Goal: Information Seeking & Learning: Learn about a topic

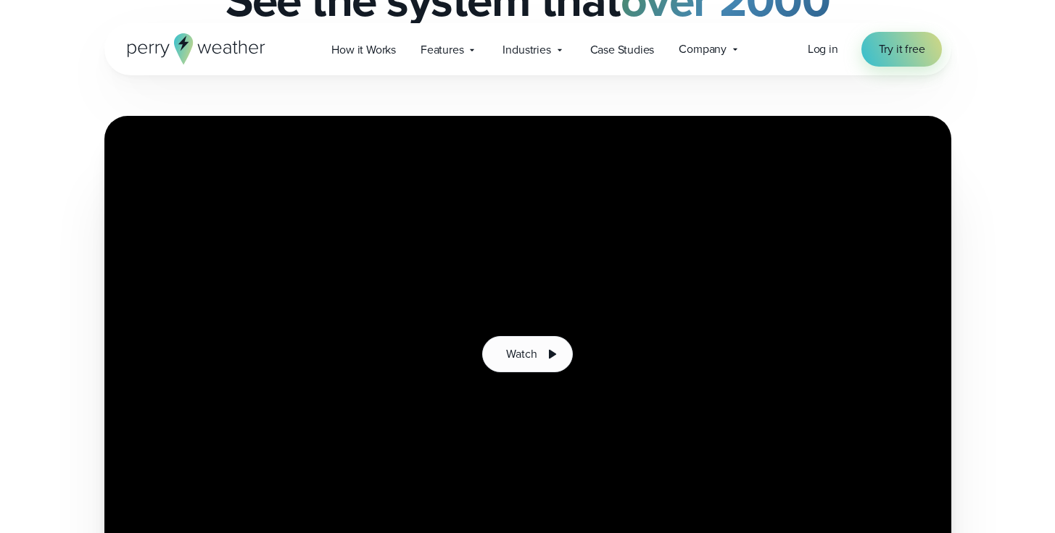
scroll to position [268, 0]
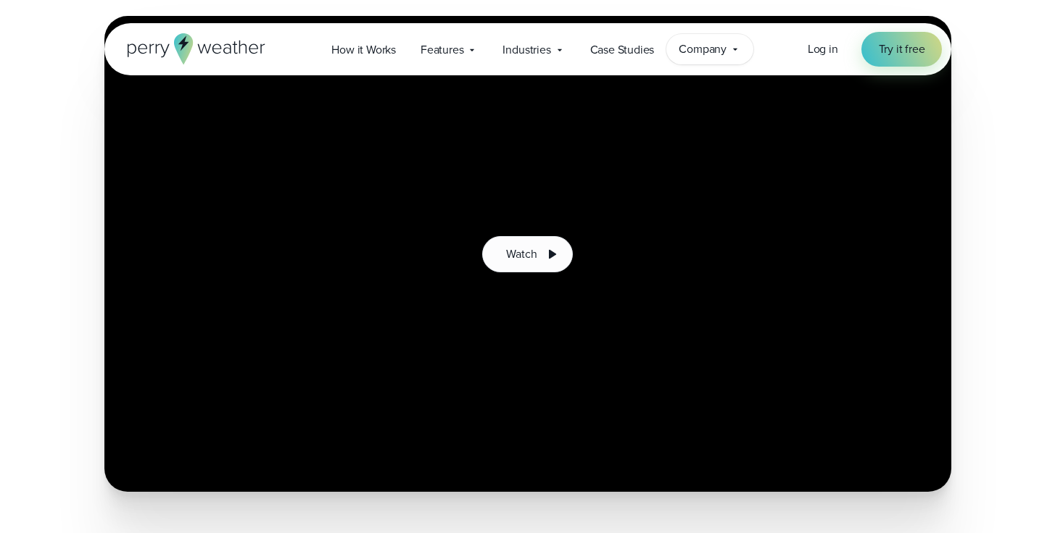
click at [708, 49] on span "Company" at bounding box center [702, 49] width 48 height 17
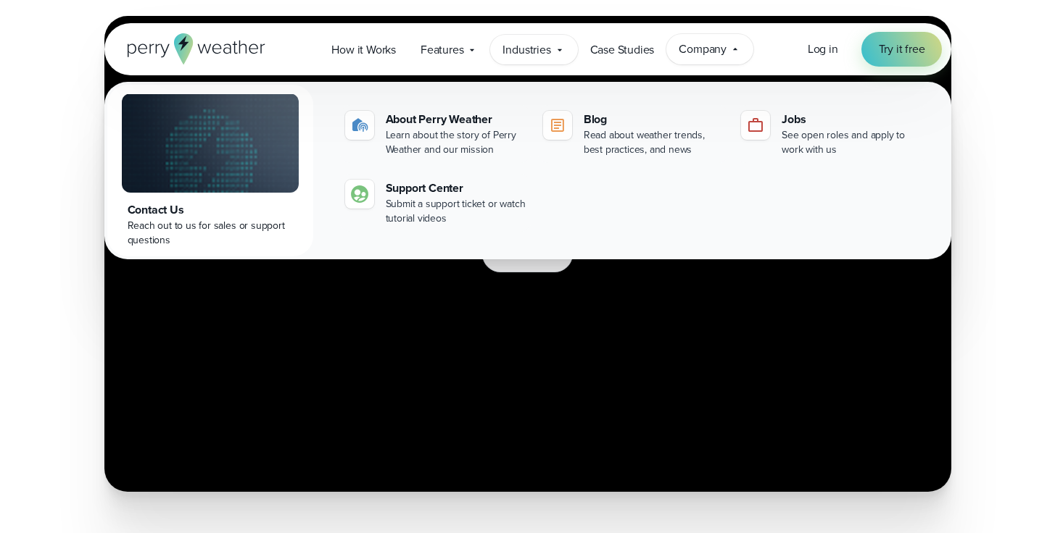
click at [557, 58] on div "Industries Featured Case Study How PGA of America is Prioritizing Golfer Safety…" at bounding box center [533, 50] width 87 height 30
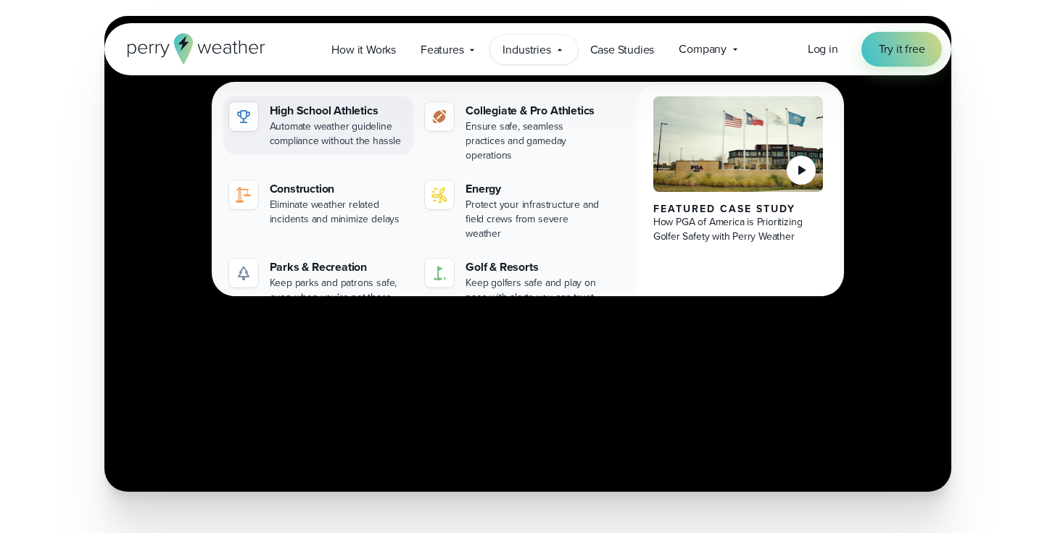
click at [354, 125] on div "Automate weather guideline compliance without the hassle" at bounding box center [339, 134] width 138 height 29
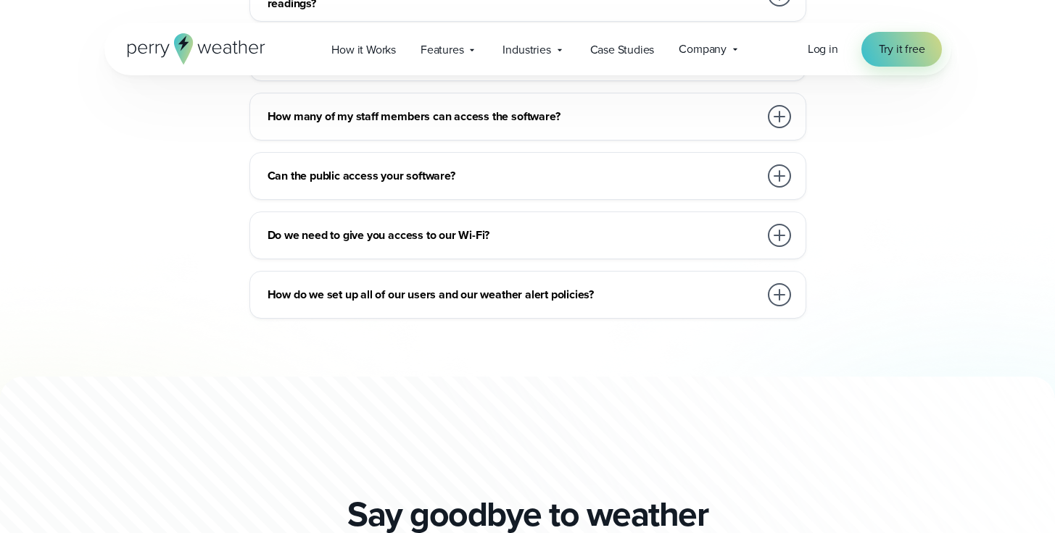
scroll to position [8419, 0]
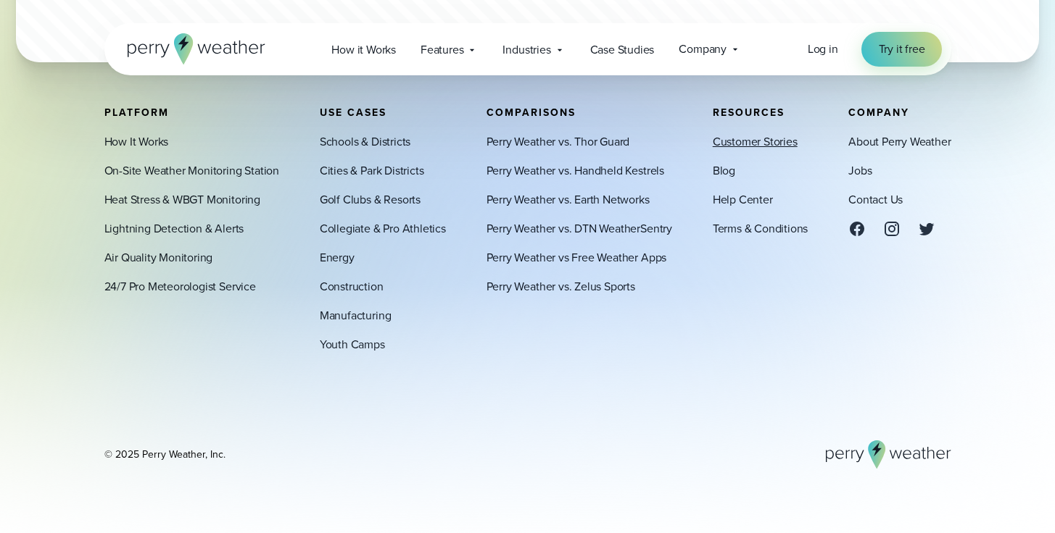
click at [776, 144] on link "Customer Stories" at bounding box center [754, 141] width 85 height 17
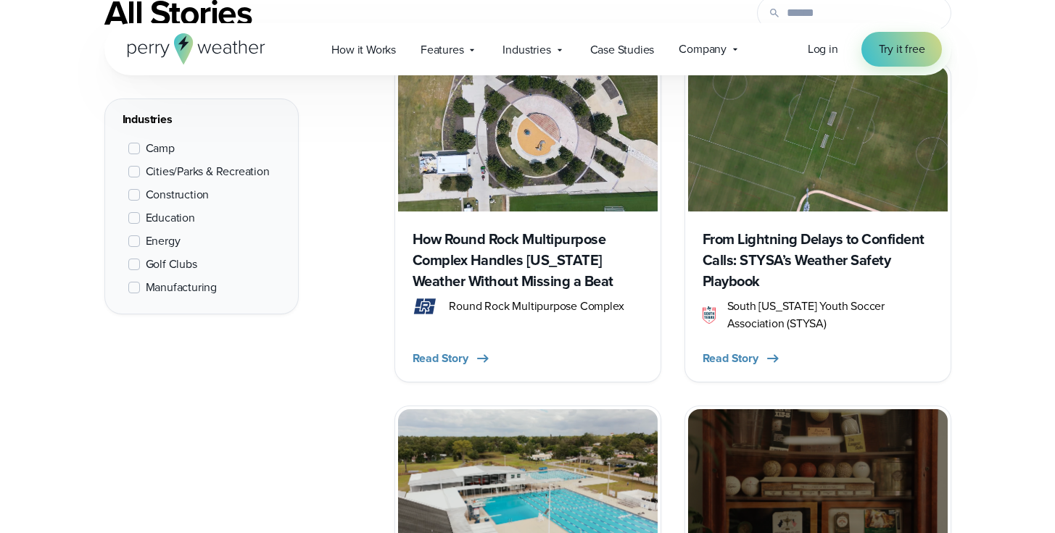
scroll to position [657, 0]
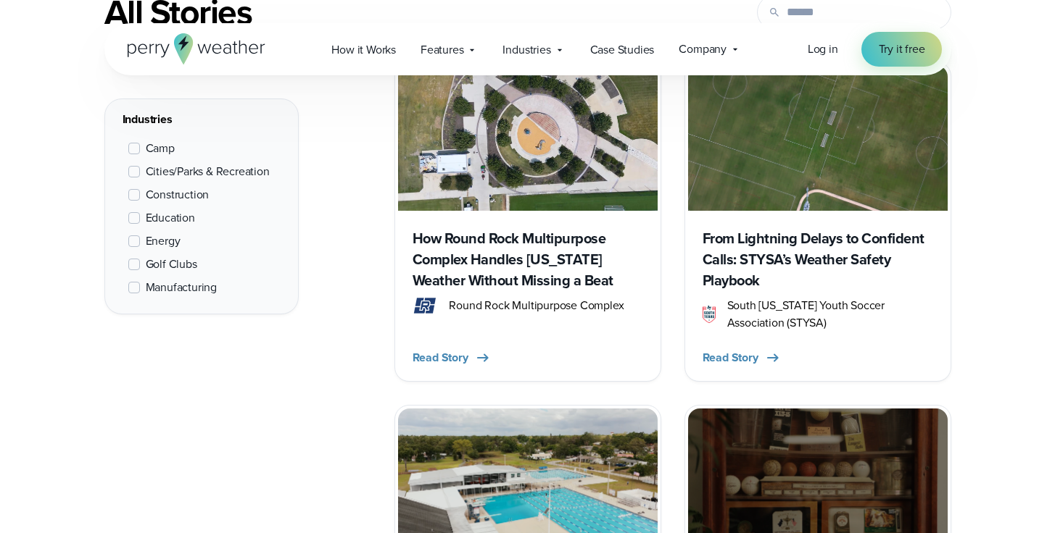
click at [502, 257] on h3 "How Round Rock Multipurpose Complex Handles Texas Weather Without Missing a Beat" at bounding box center [527, 259] width 230 height 63
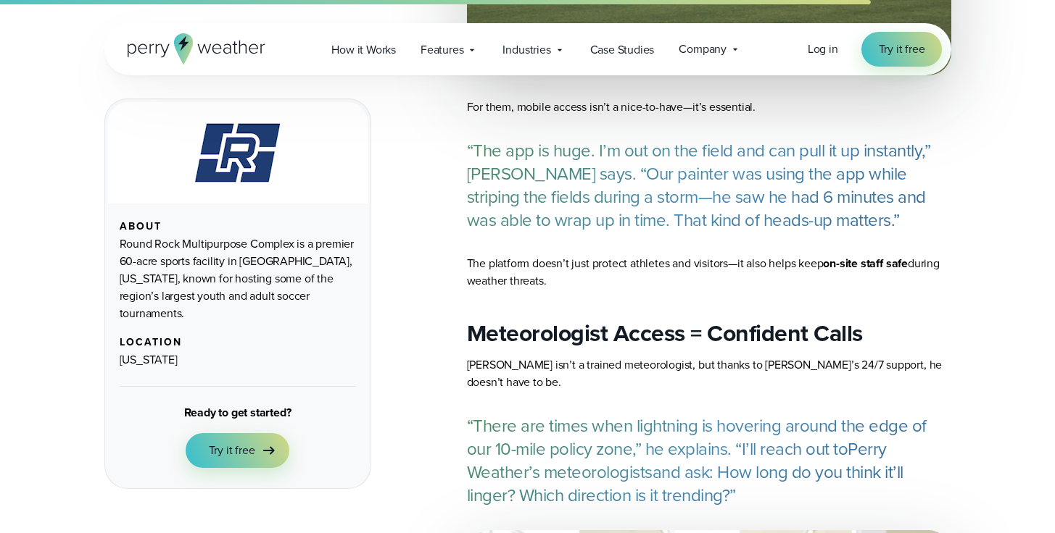
scroll to position [3278, 0]
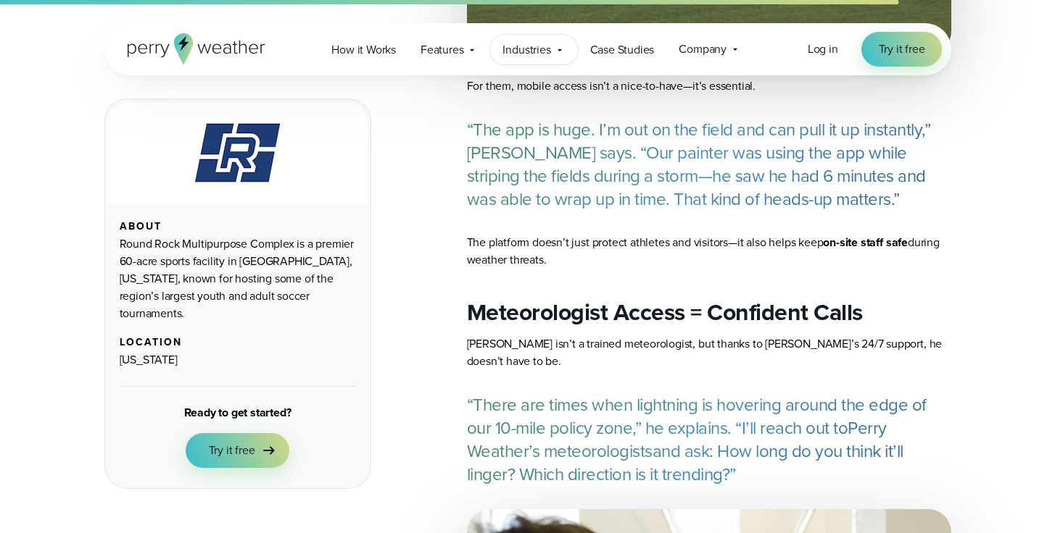
click at [522, 49] on span "Industries" at bounding box center [526, 49] width 48 height 17
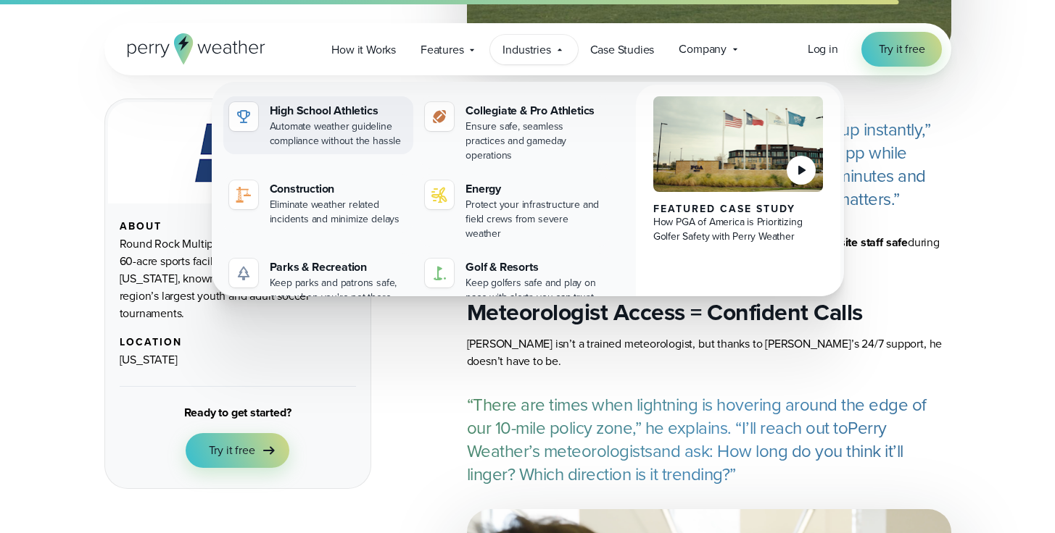
click at [312, 110] on div "High School Athletics" at bounding box center [339, 110] width 138 height 17
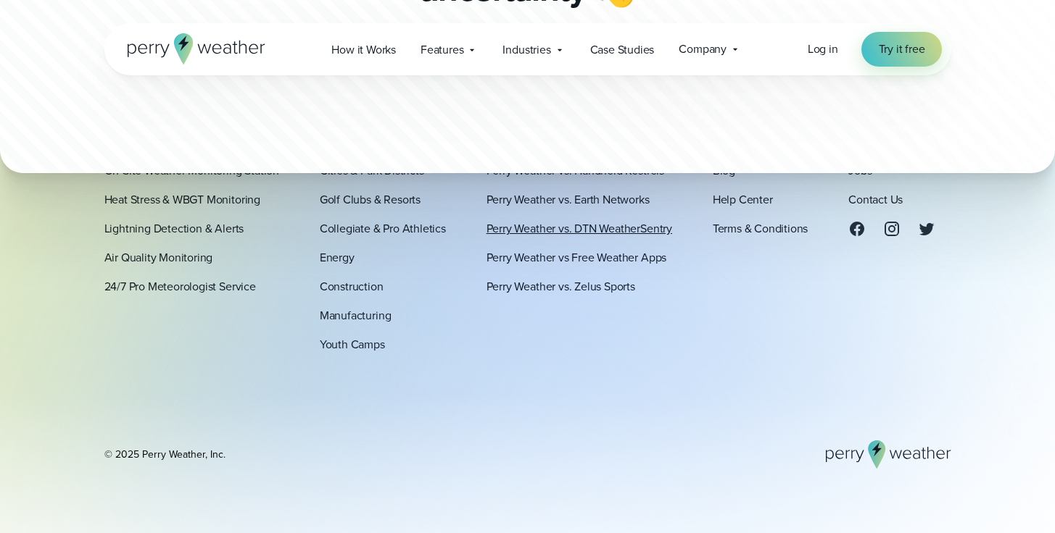
scroll to position [8419, 0]
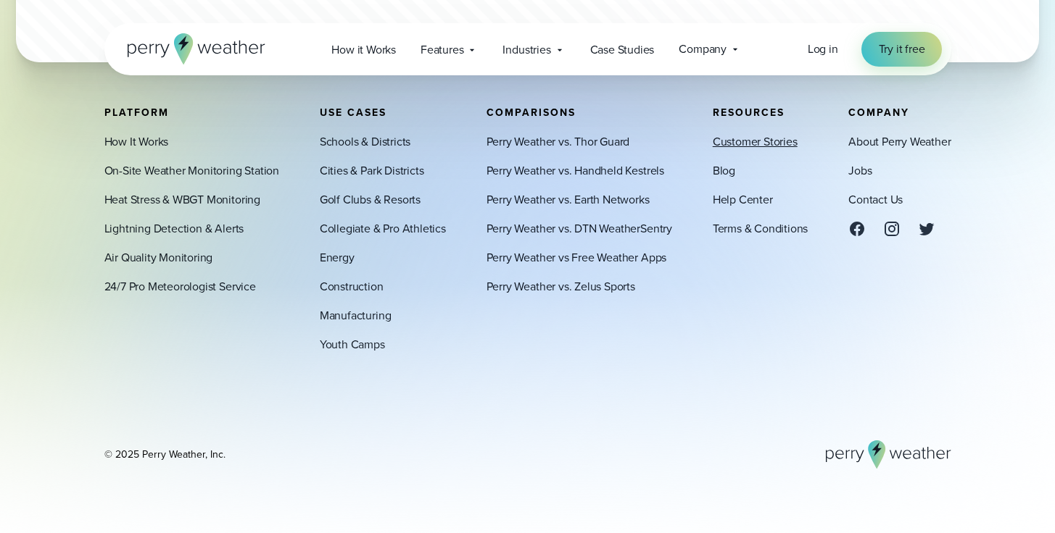
click at [766, 144] on link "Customer Stories" at bounding box center [754, 141] width 85 height 17
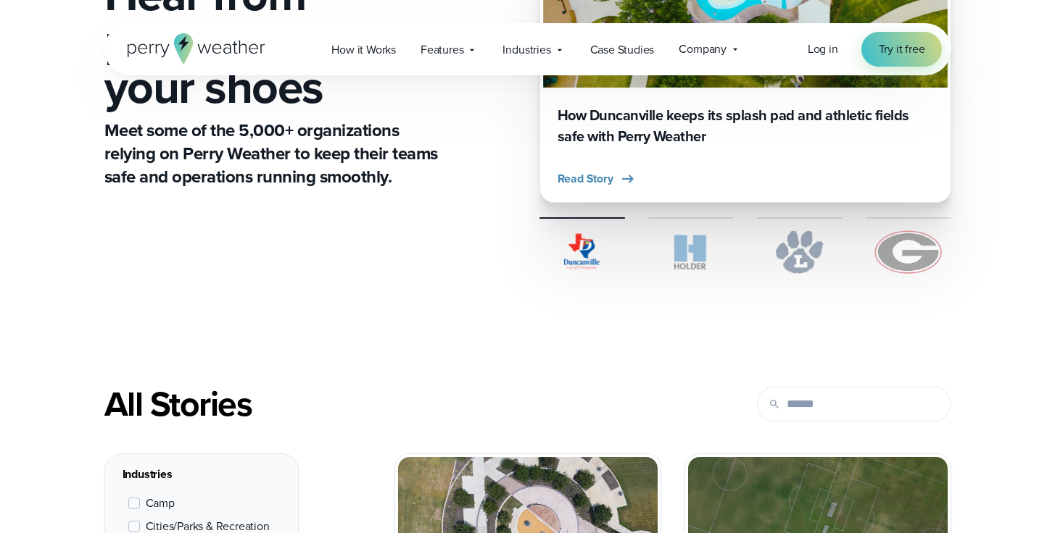
scroll to position [470, 0]
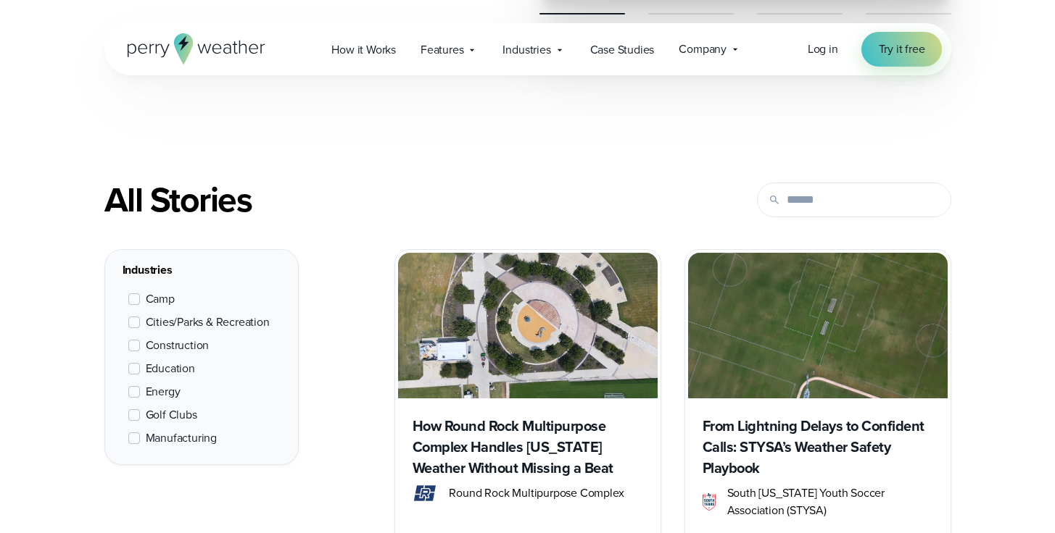
click at [165, 370] on span "Education" at bounding box center [170, 368] width 49 height 17
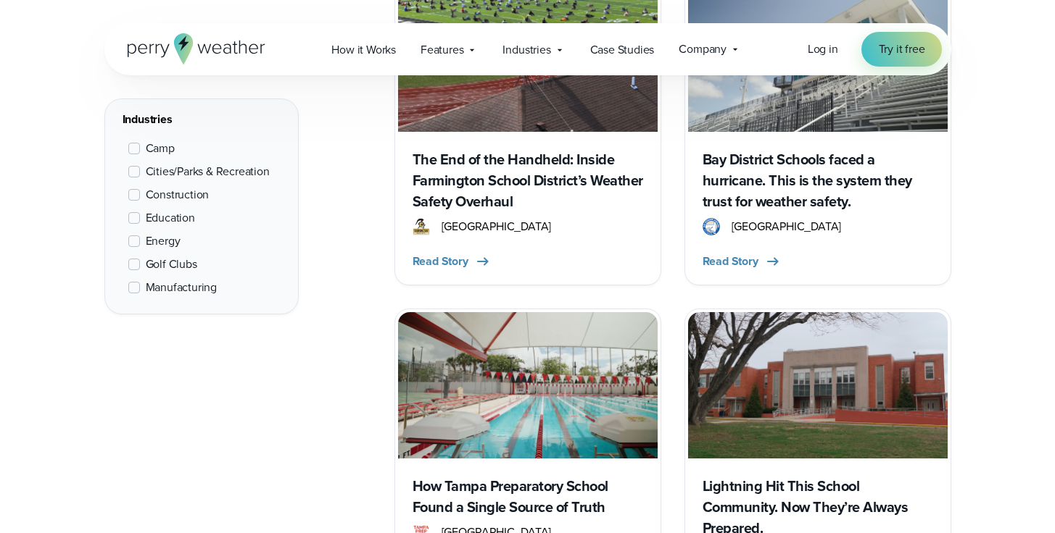
scroll to position [635, 0]
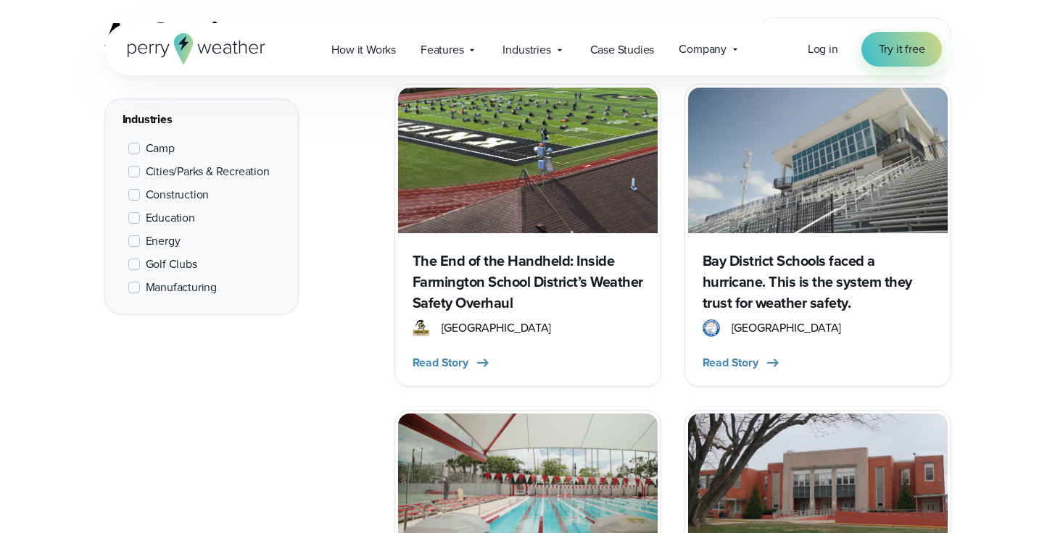
click at [496, 285] on h3 "The End of the Handheld: Inside Farmington School District’s Weather Safety Ove…" at bounding box center [527, 282] width 230 height 63
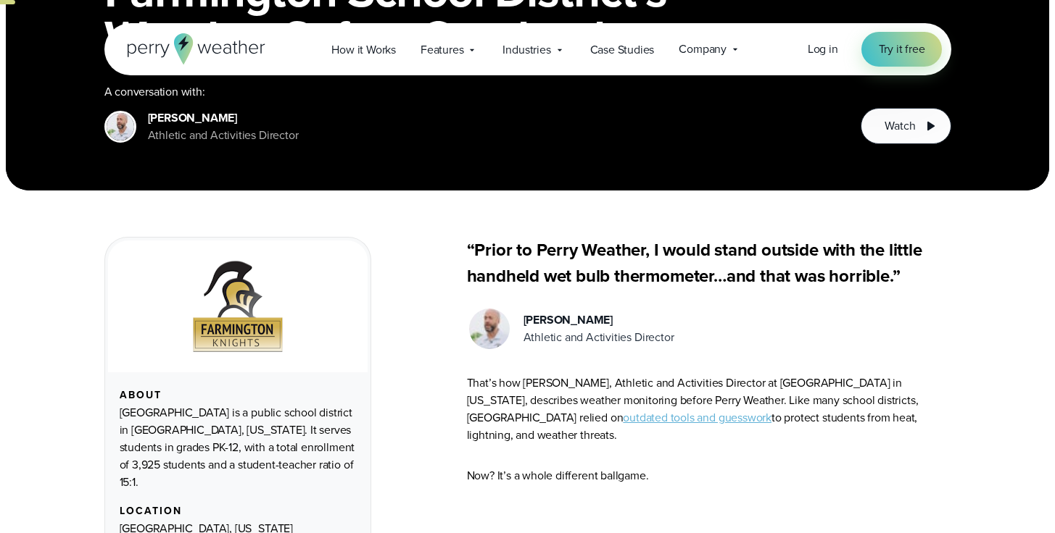
scroll to position [204, 0]
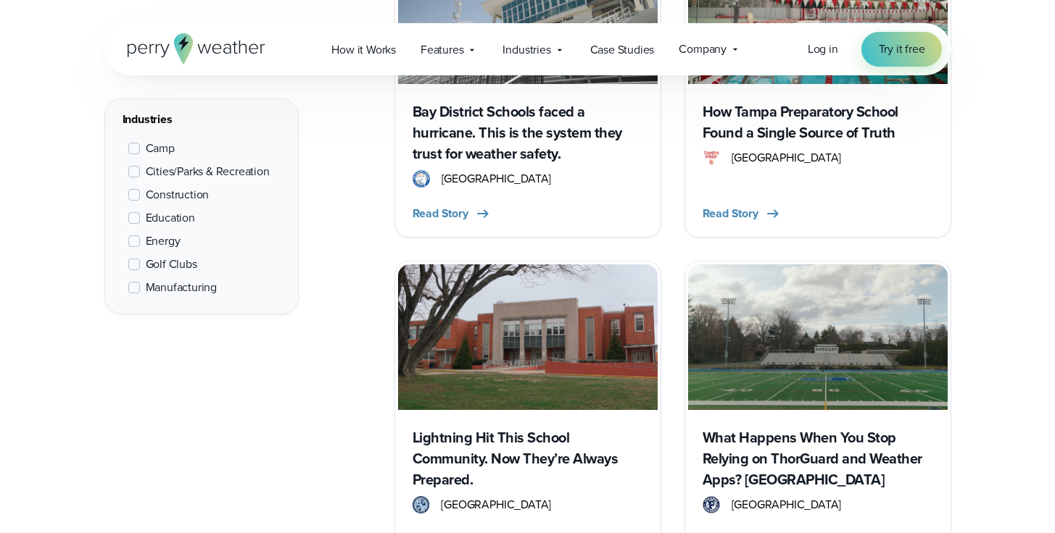
scroll to position [1965, 0]
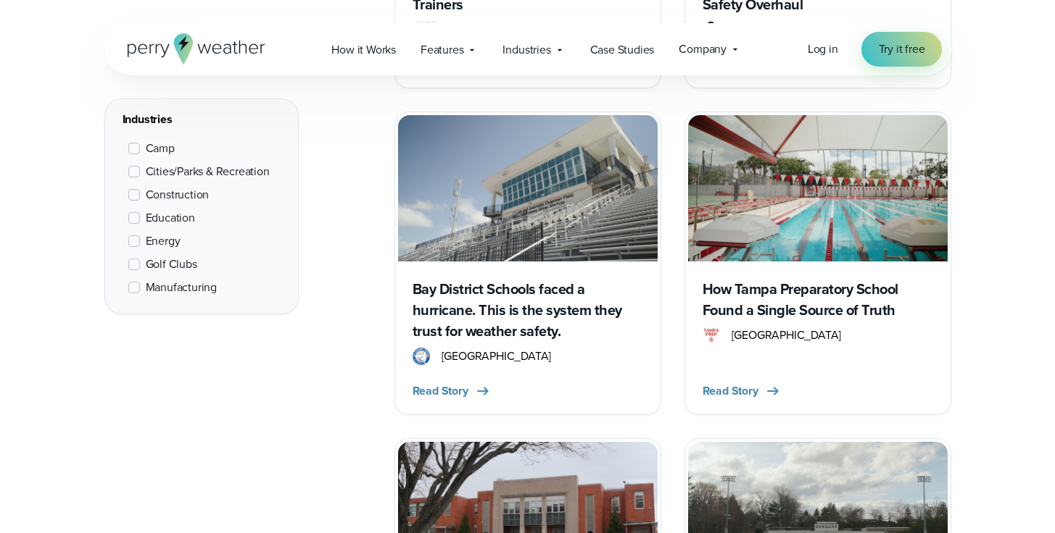
click at [528, 298] on h3 "Bay District Schools faced a hurricane. This is the system they trust for weath…" at bounding box center [527, 310] width 230 height 63
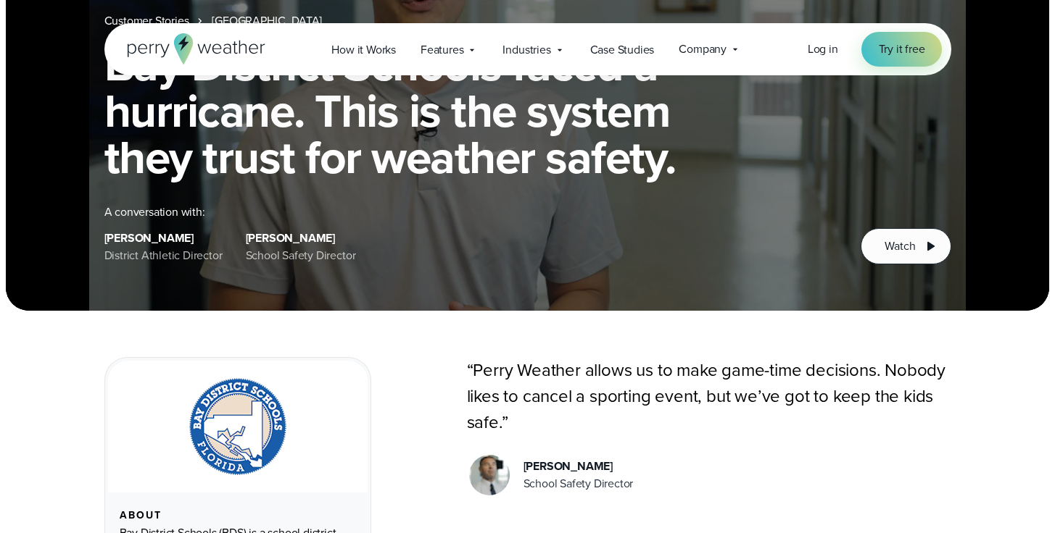
scroll to position [490, 0]
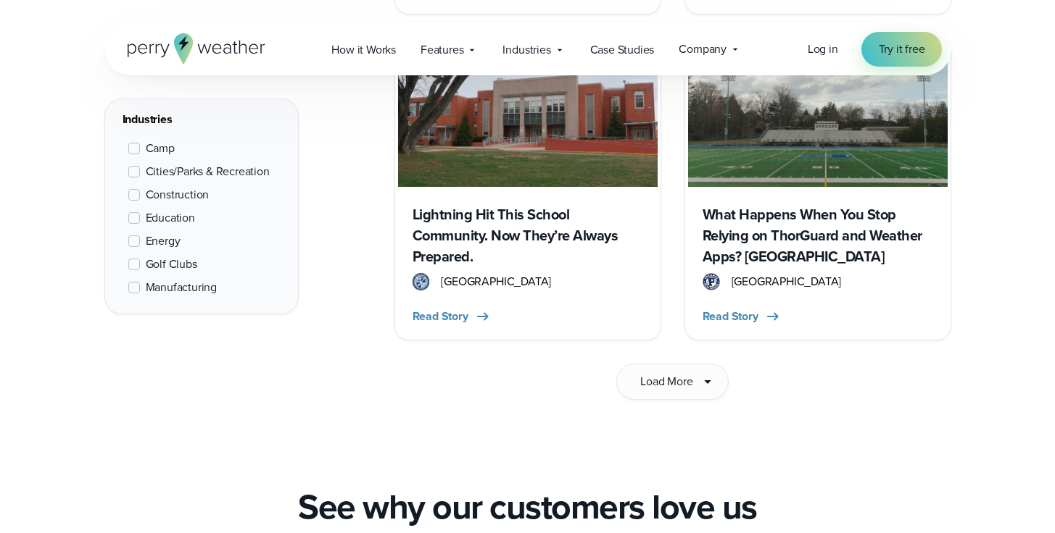
scroll to position [2384, 0]
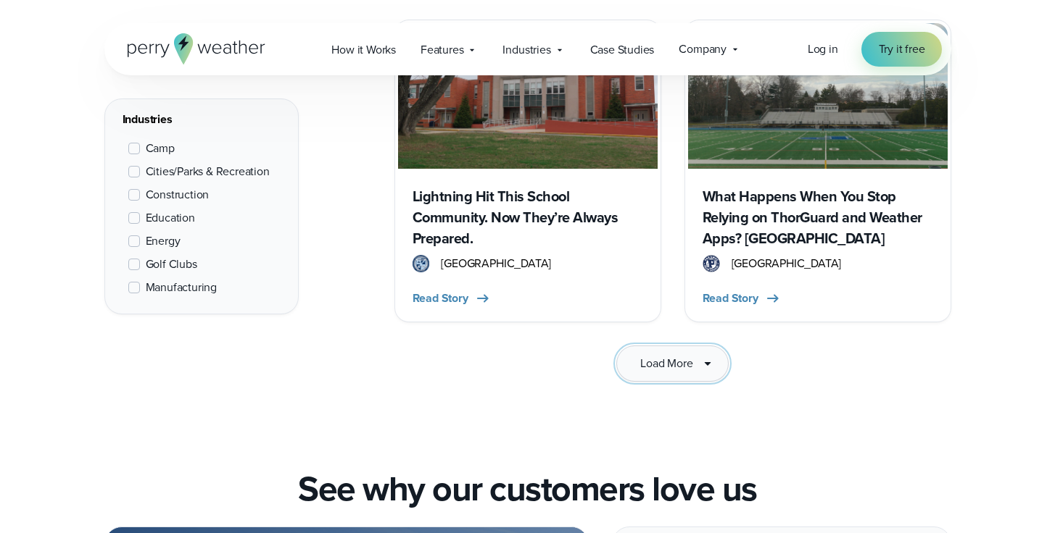
click at [651, 367] on span "Load More" at bounding box center [666, 363] width 52 height 17
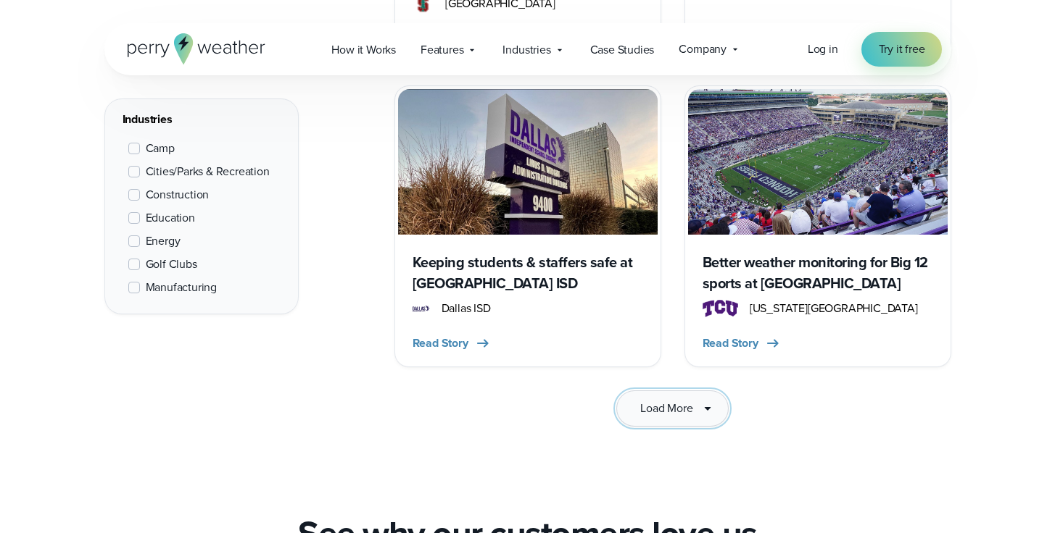
scroll to position [4370, 0]
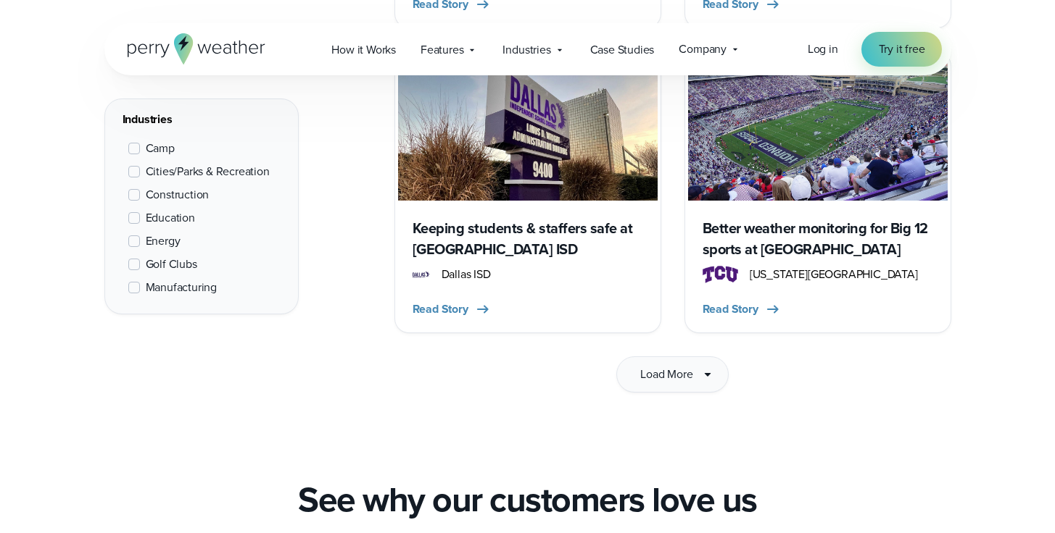
click at [538, 218] on h3 "Keeping students & staffers safe at Dallas ISD" at bounding box center [527, 239] width 230 height 42
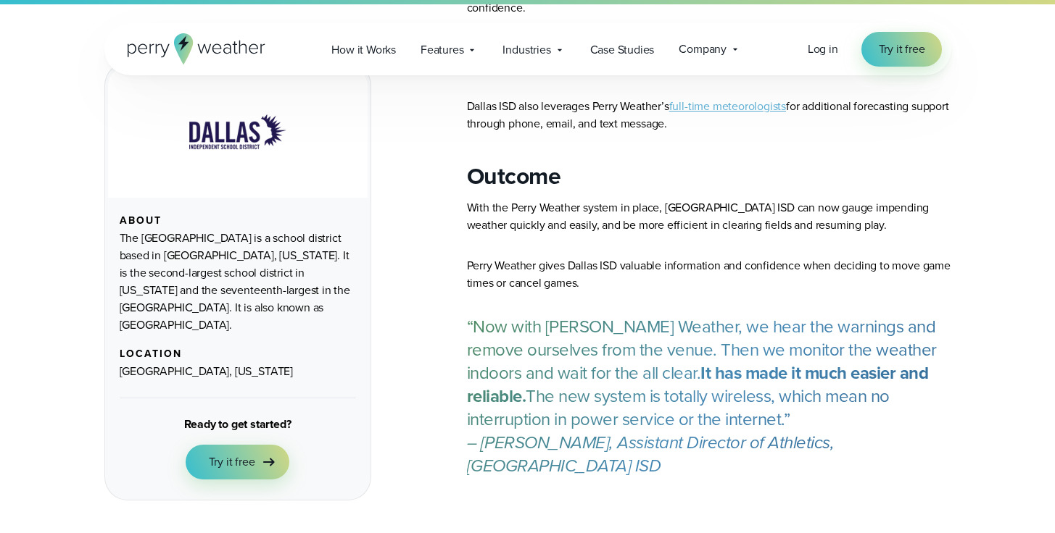
scroll to position [1097, 0]
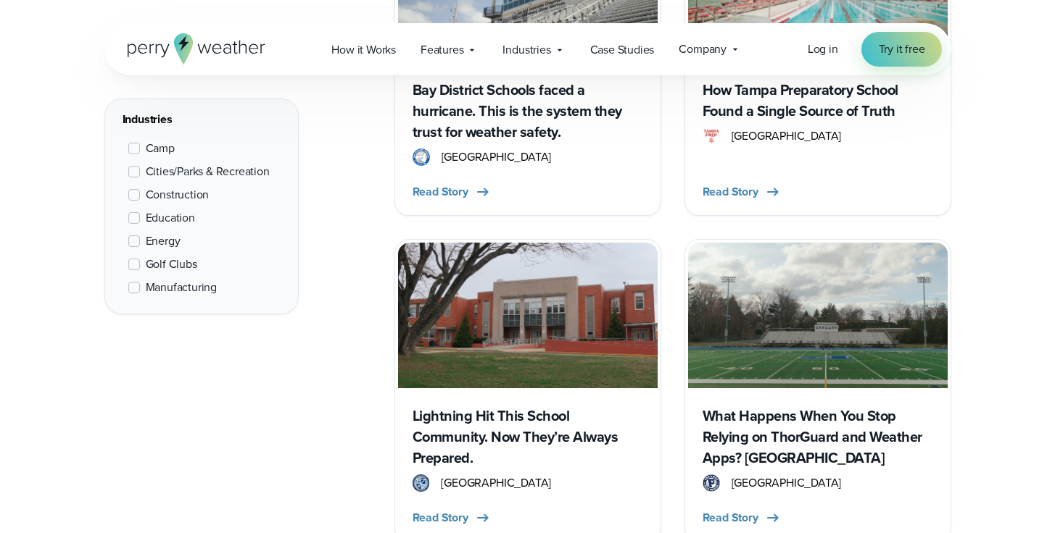
scroll to position [2303, 0]
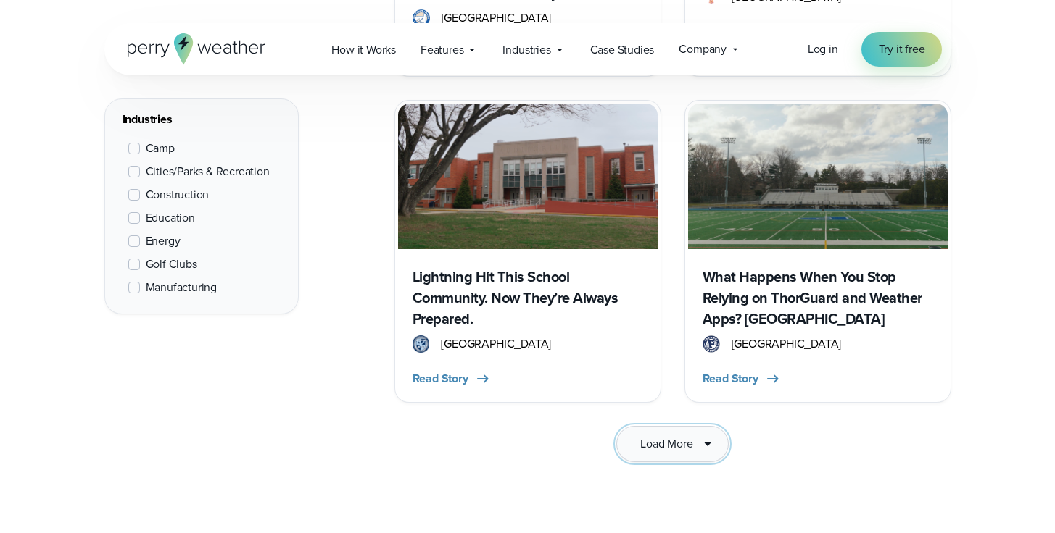
click at [662, 455] on button "Load More" at bounding box center [672, 444] width 112 height 36
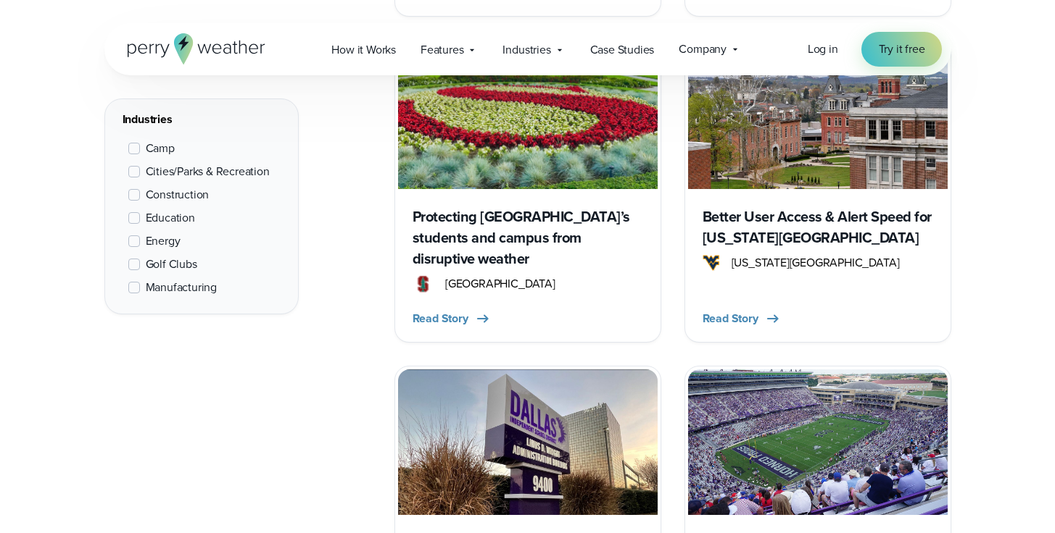
scroll to position [4318, 0]
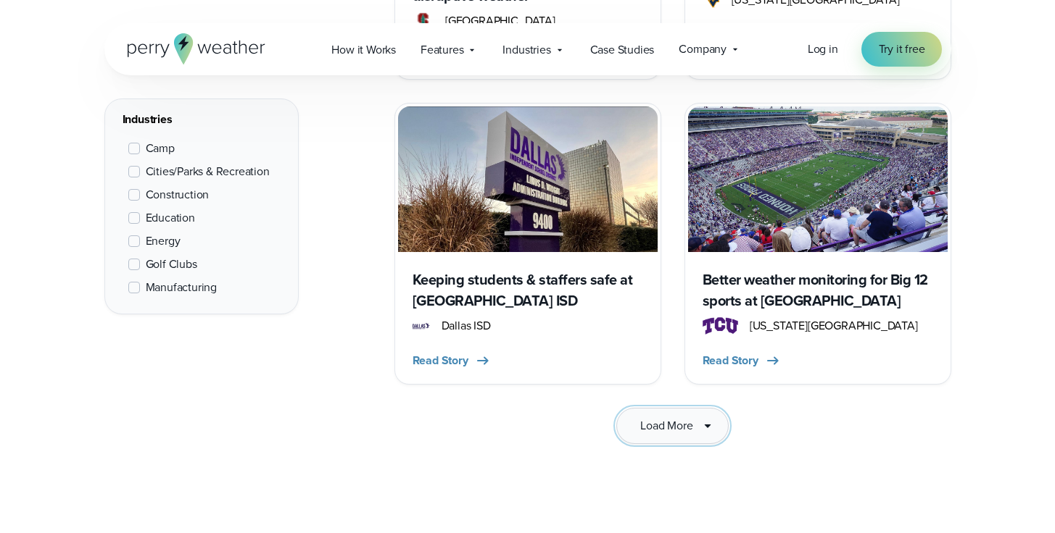
click at [678, 417] on span "Load More" at bounding box center [666, 425] width 52 height 17
click at [709, 417] on icon at bounding box center [707, 425] width 17 height 17
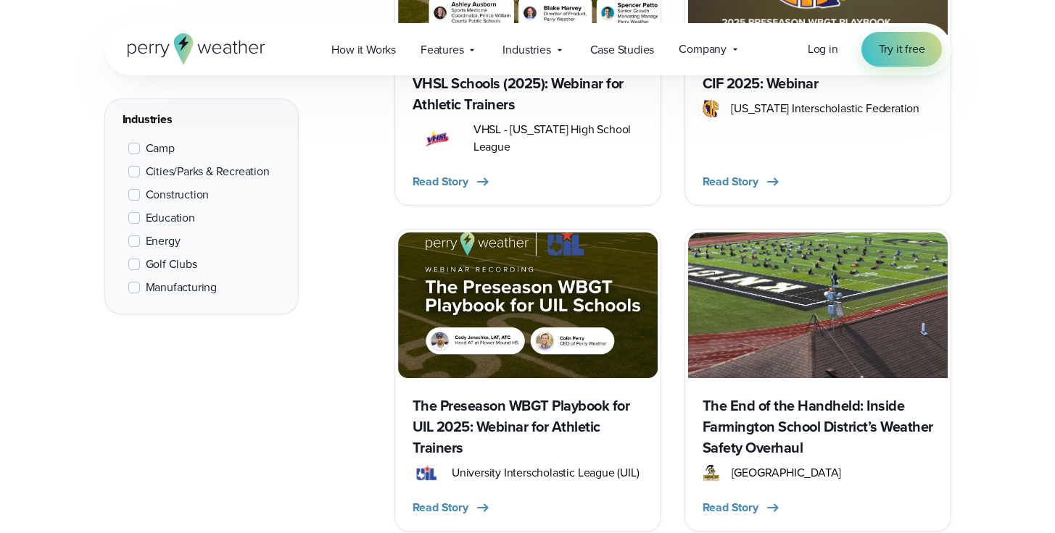
scroll to position [1522, 0]
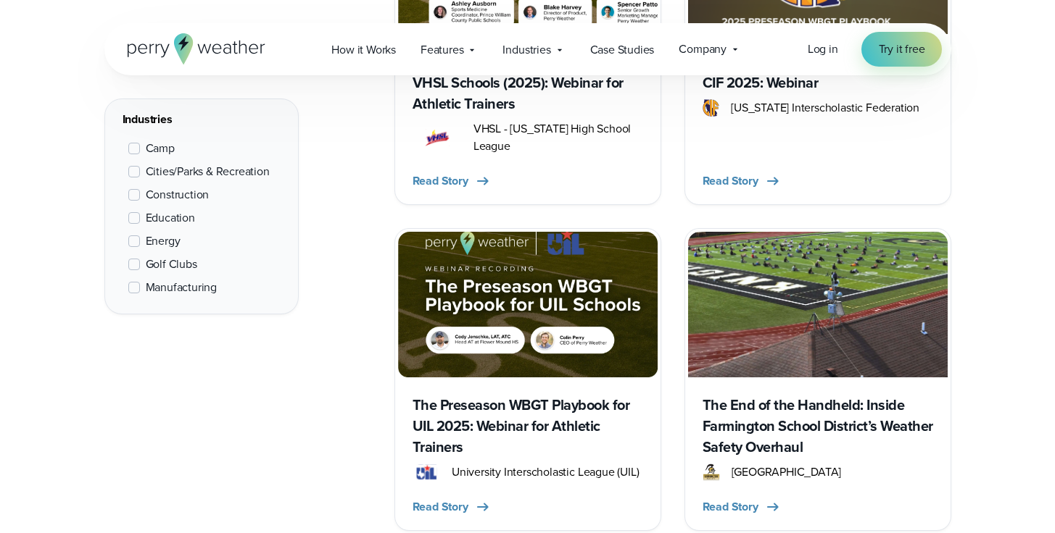
click at [525, 414] on h3 "The Preseason WBGT Playbook for UIL 2025: Webinar for Athletic Trainers" at bounding box center [527, 426] width 230 height 63
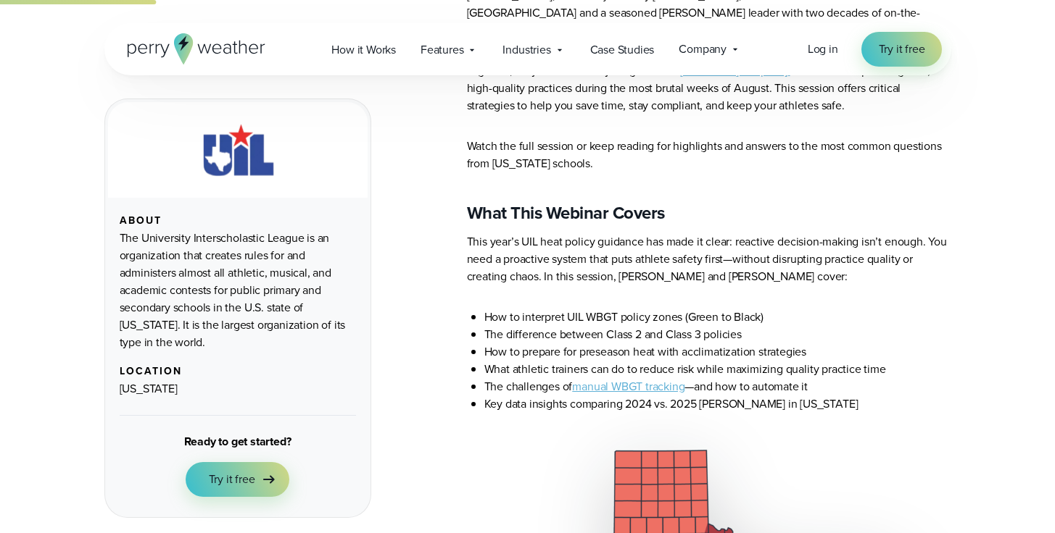
scroll to position [567, 0]
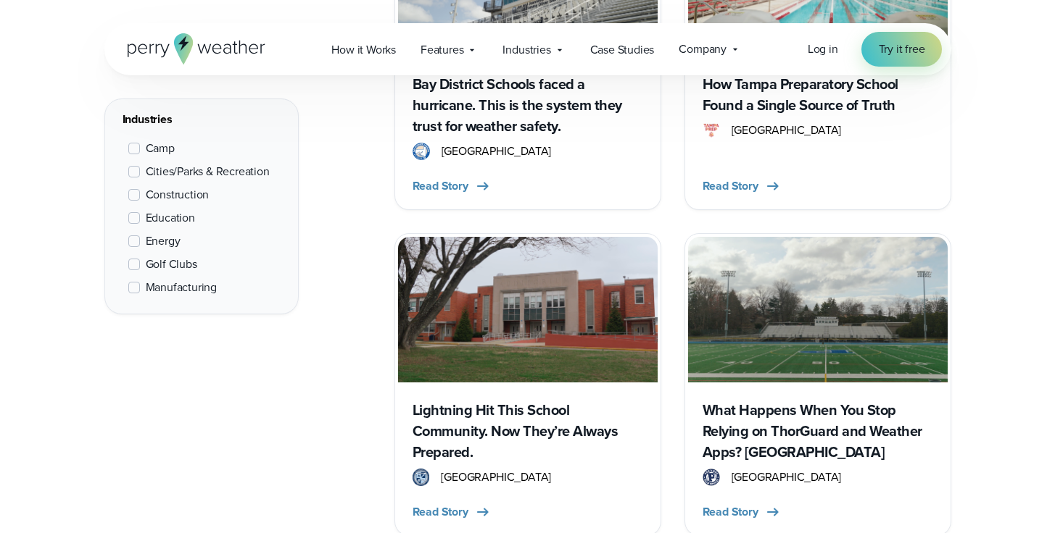
scroll to position [2343, 0]
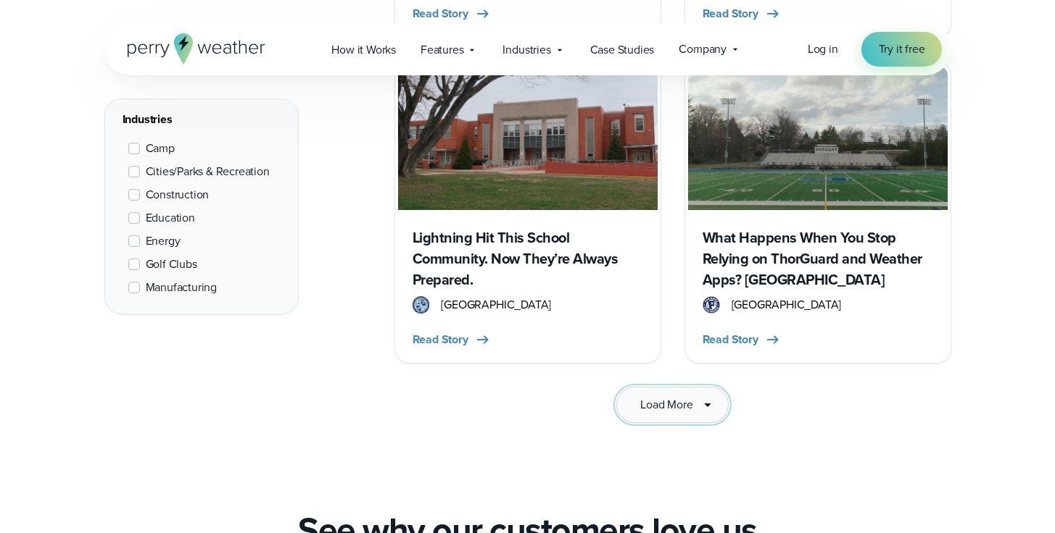
click at [654, 415] on button "Load More" at bounding box center [672, 405] width 112 height 36
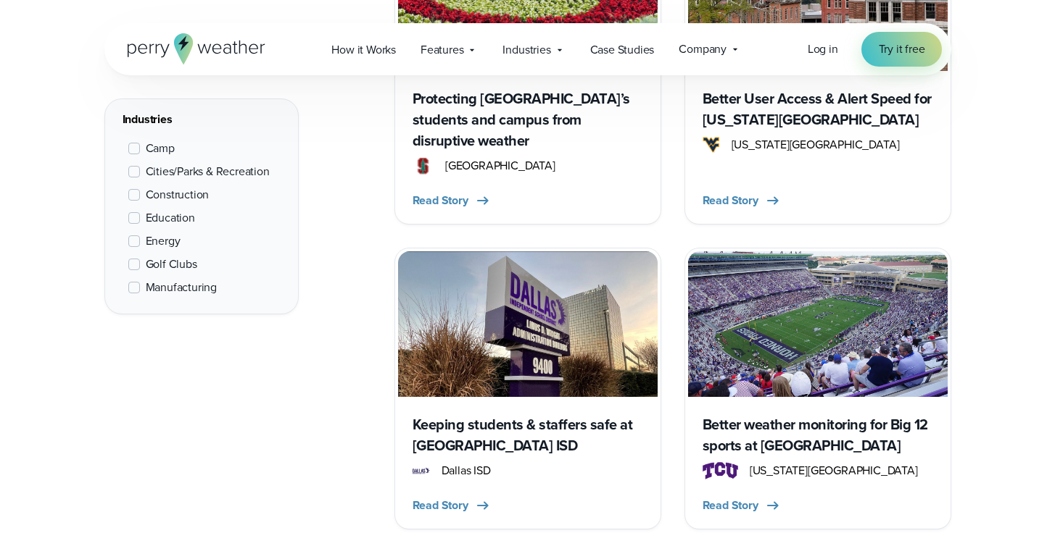
scroll to position [4276, 0]
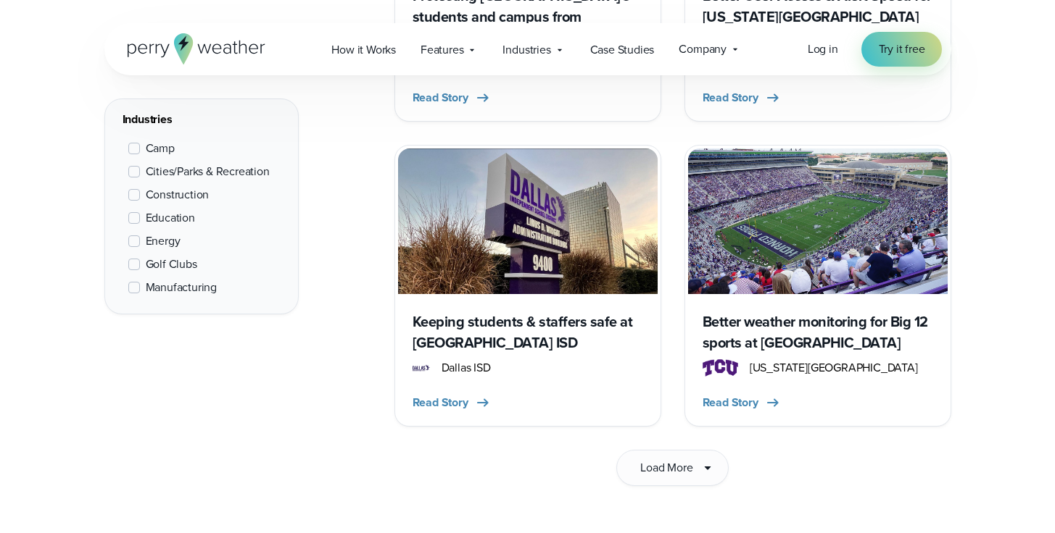
click at [497, 312] on h3 "Keeping students & staffers safe at [GEOGRAPHIC_DATA] ISD" at bounding box center [527, 333] width 230 height 42
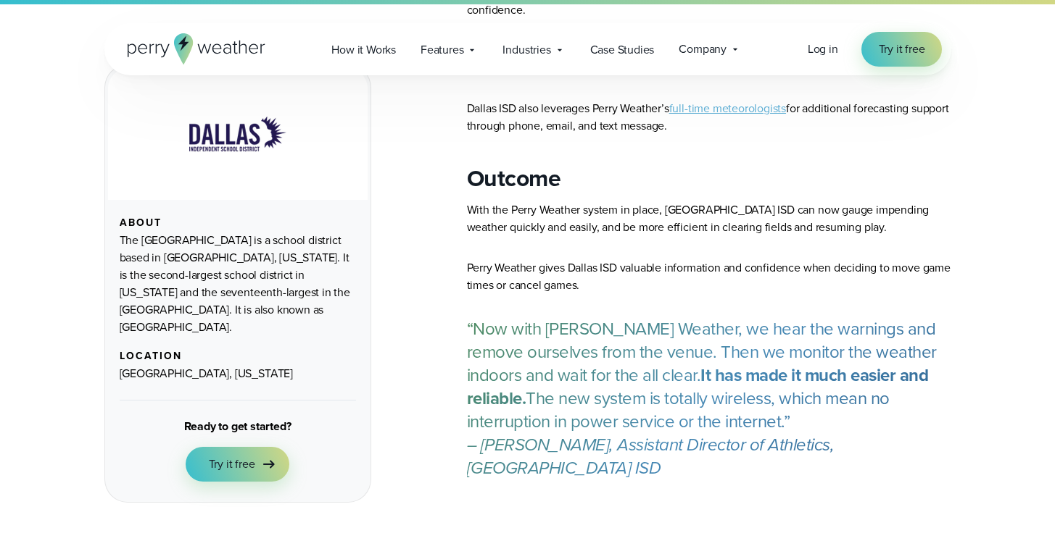
scroll to position [879, 0]
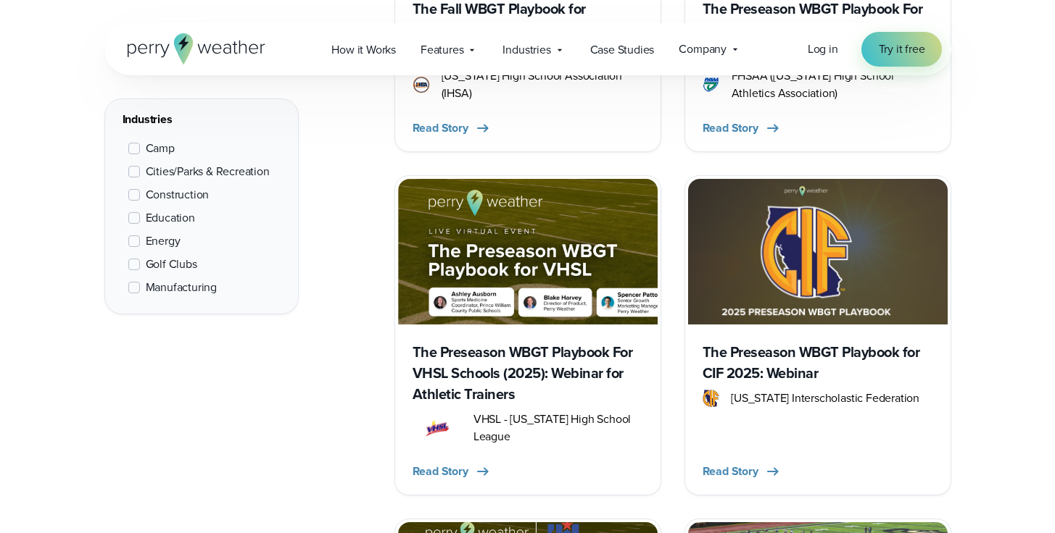
scroll to position [1524, 0]
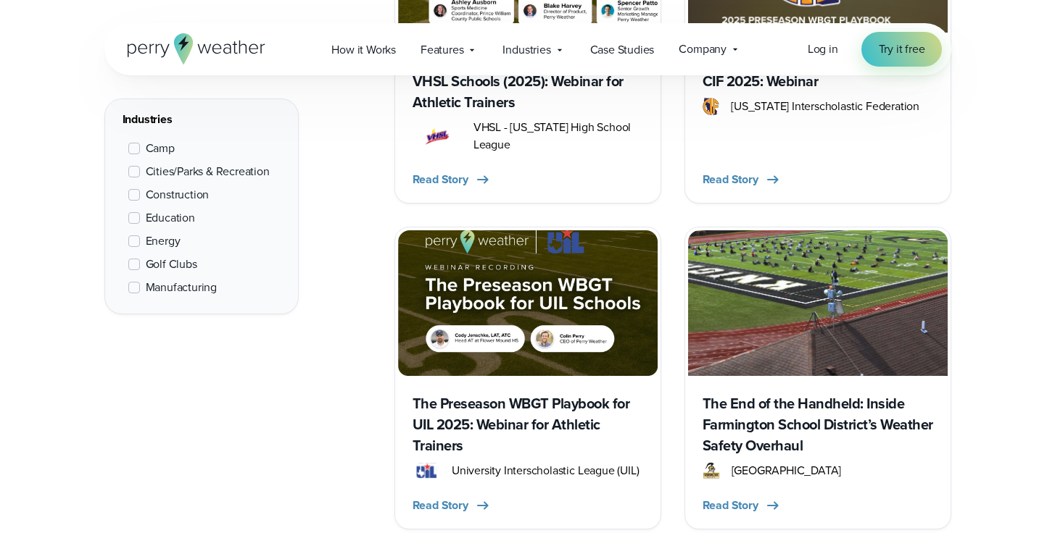
click at [541, 421] on h3 "The Preseason WBGT Playbook for UIL 2025: Webinar for Athletic Trainers" at bounding box center [527, 425] width 230 height 63
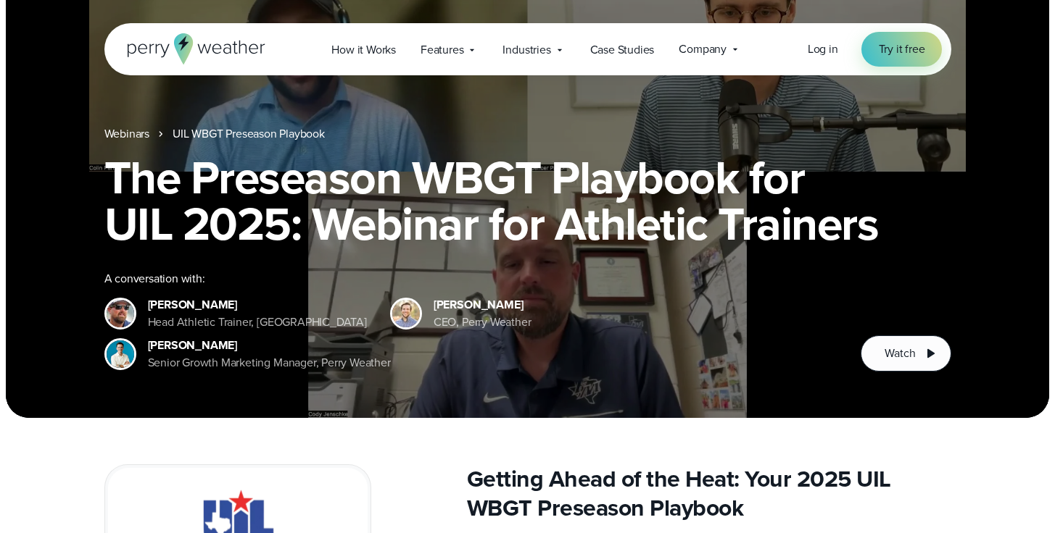
scroll to position [85, 0]
